Goal: Information Seeking & Learning: Learn about a topic

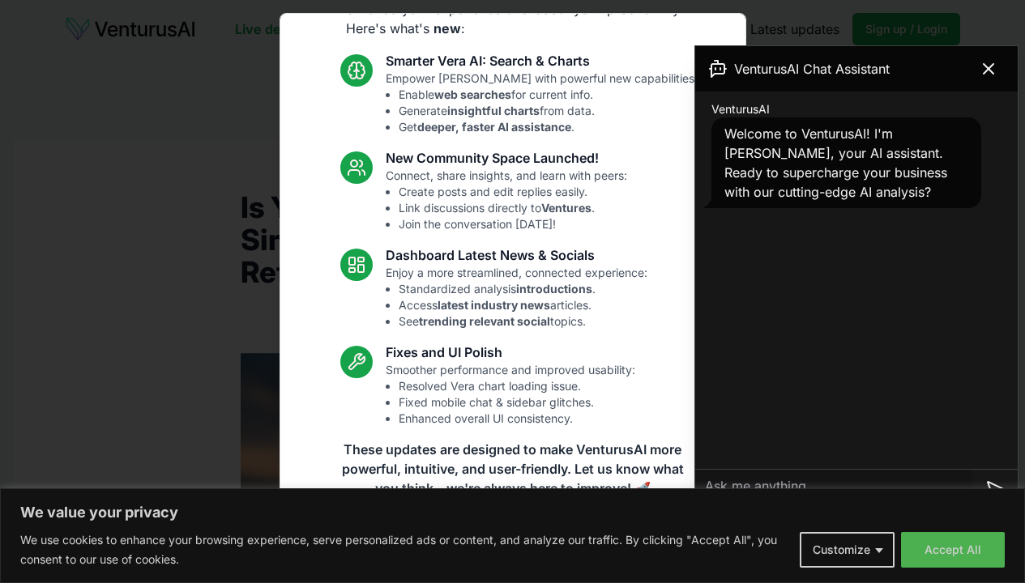
scroll to position [5226, 0]
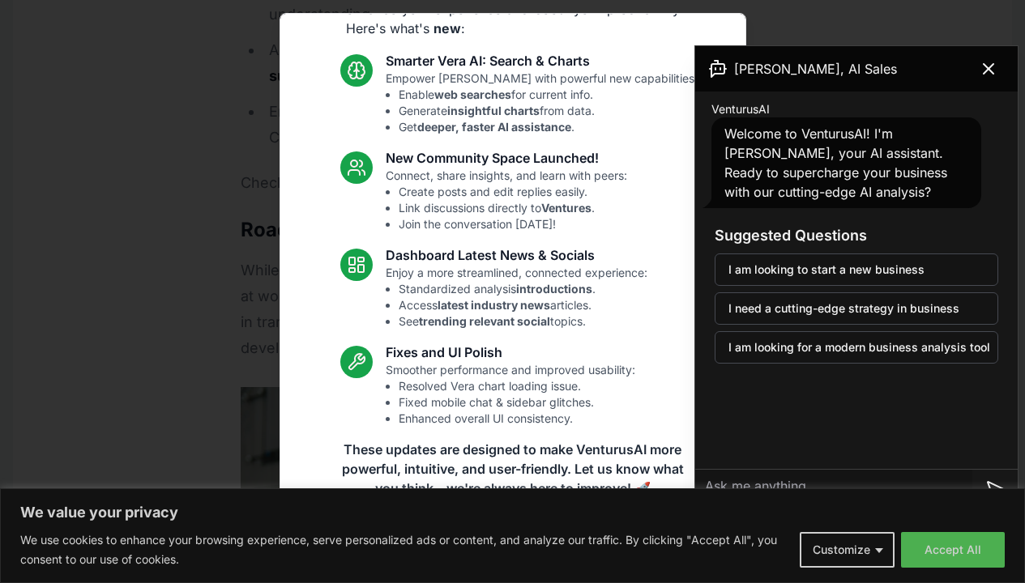
scroll to position [16367, 0]
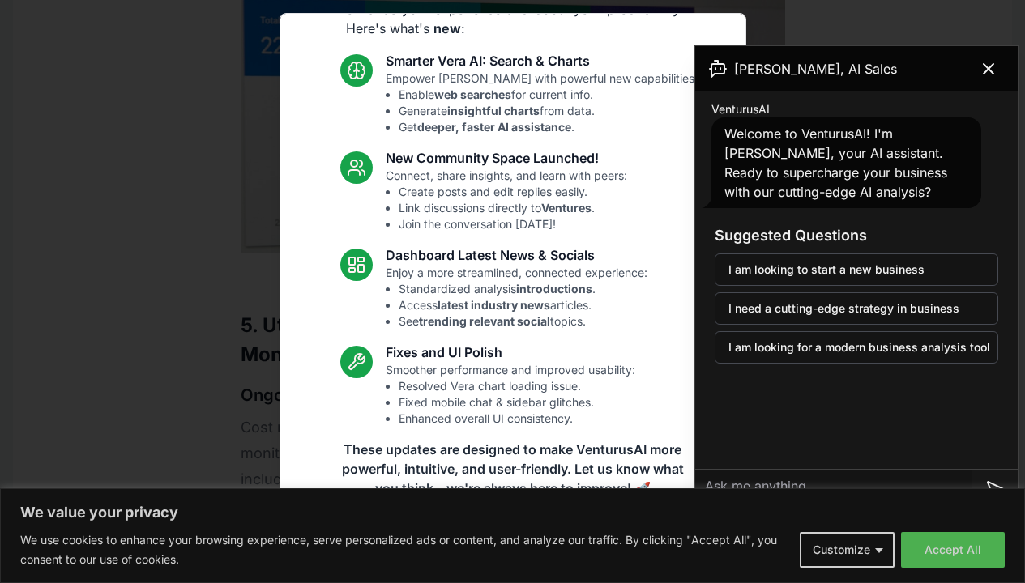
scroll to position [23118, 0]
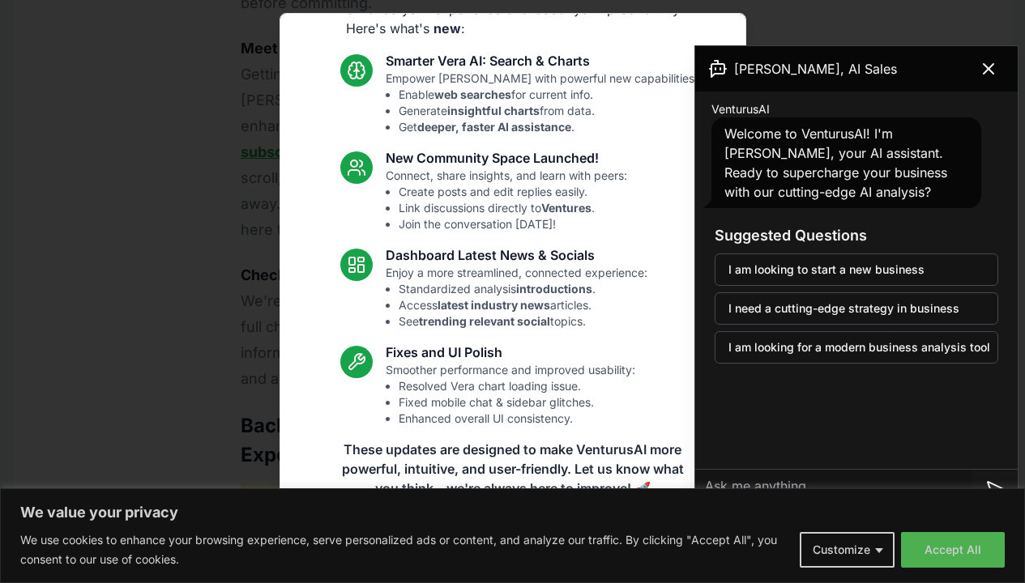
scroll to position [35308, 0]
